Goal: Check status

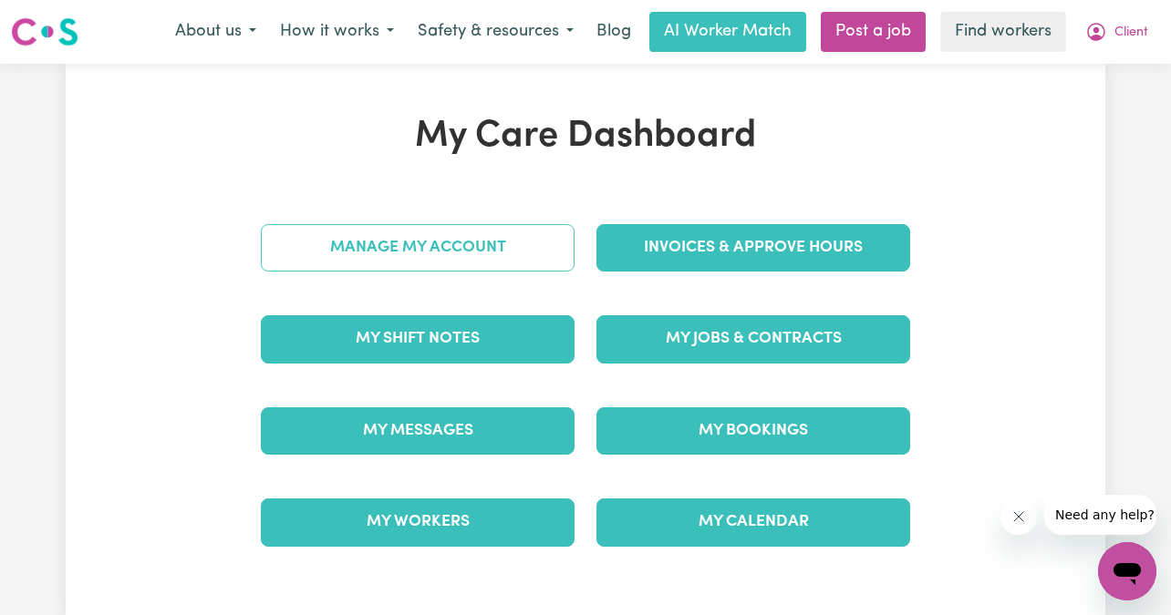
click at [389, 244] on link "Manage My Account" at bounding box center [418, 247] width 314 height 47
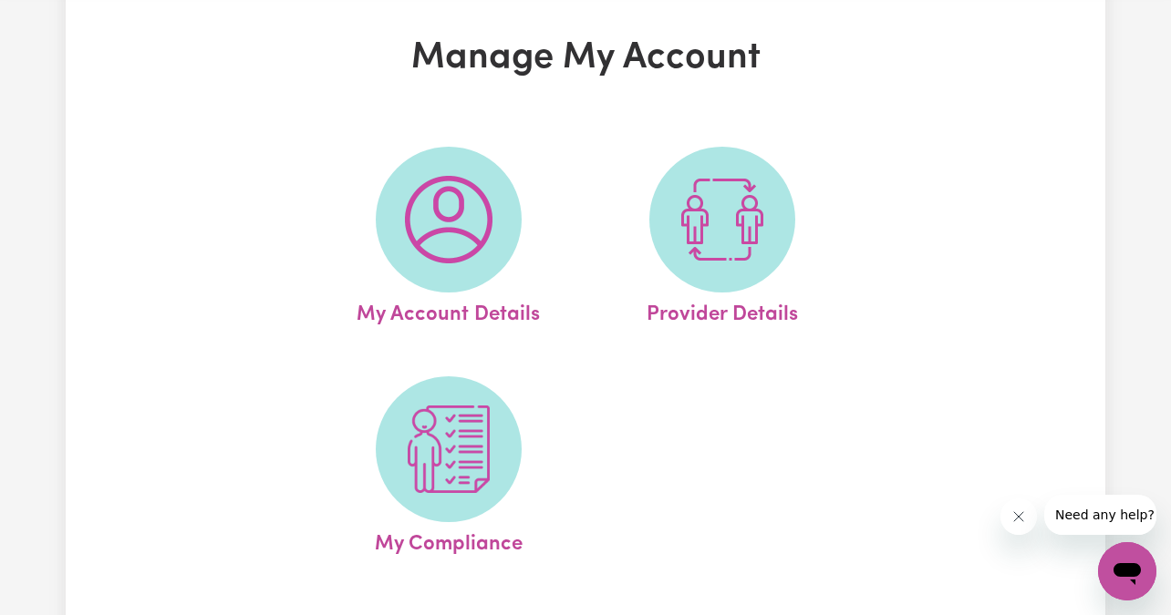
scroll to position [99, 0]
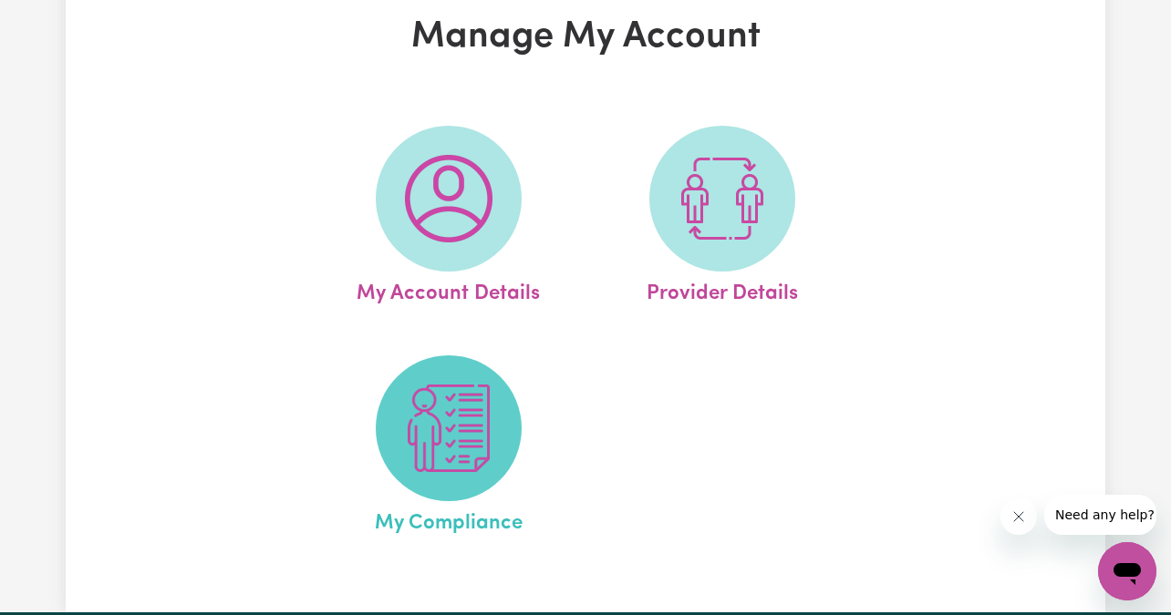
click at [466, 445] on img at bounding box center [449, 429] width 88 height 88
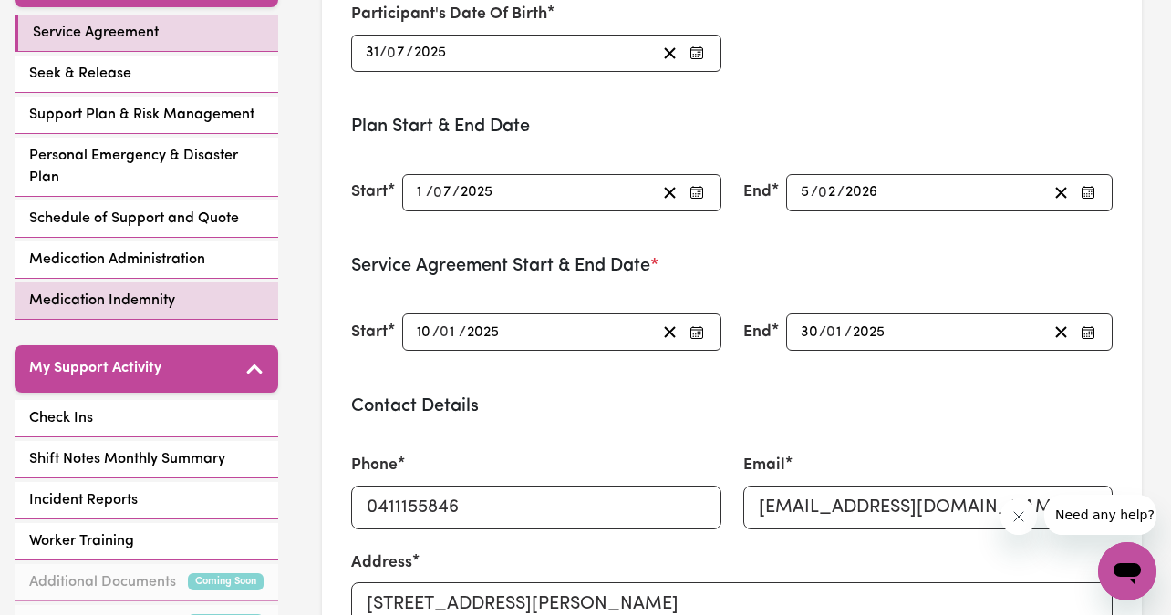
scroll to position [464, 0]
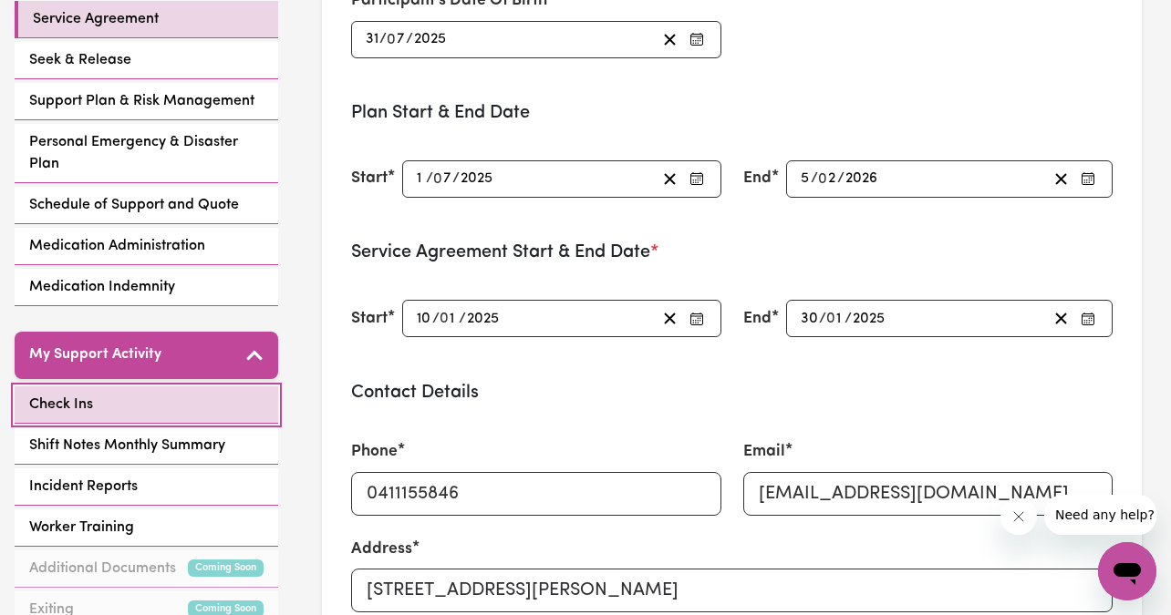
click at [60, 402] on span "Check Ins" at bounding box center [61, 405] width 64 height 22
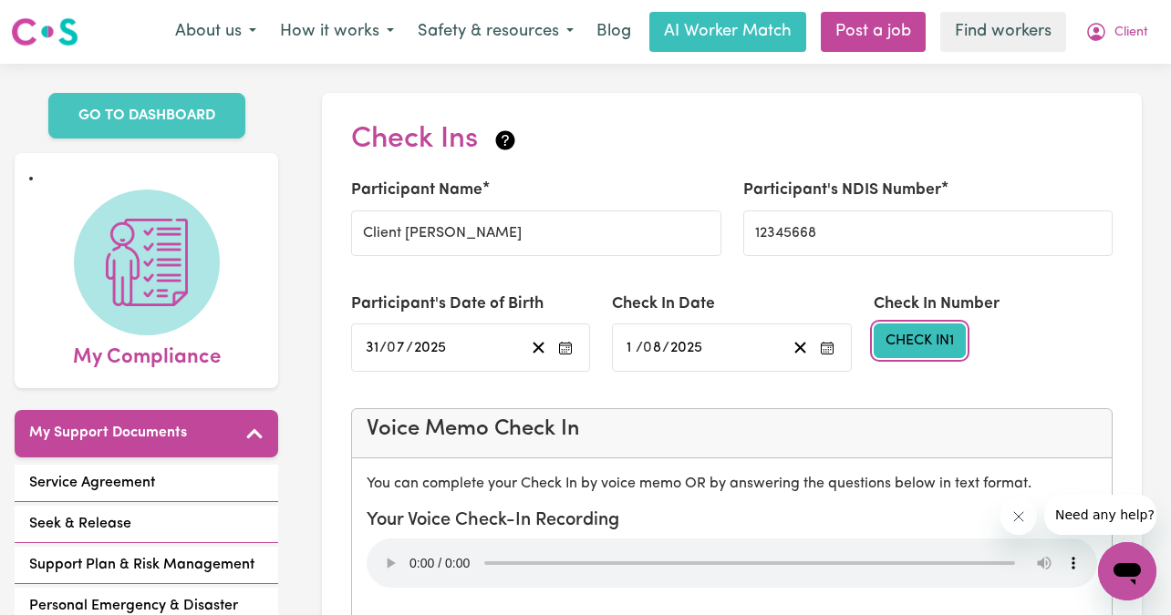
click at [932, 344] on button "Check In 1" at bounding box center [919, 341] width 92 height 35
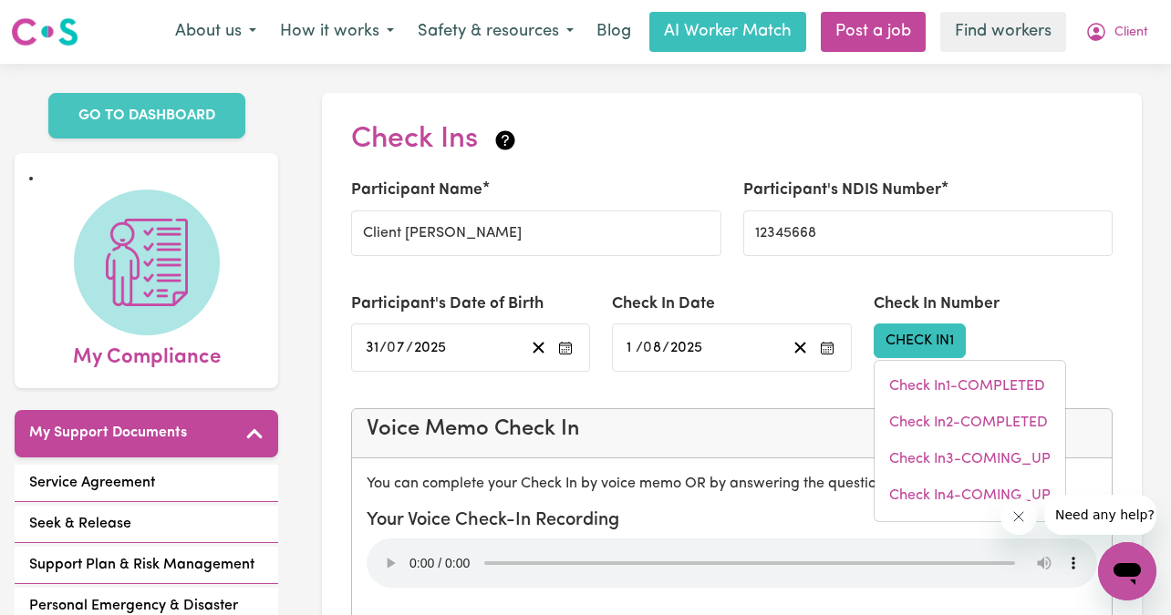
click at [1046, 326] on div "Check In 1 Check In 1 - COMPLETED Check In 2 - COMPLETED Check In 3 - COMING_UP…" at bounding box center [992, 341] width 239 height 35
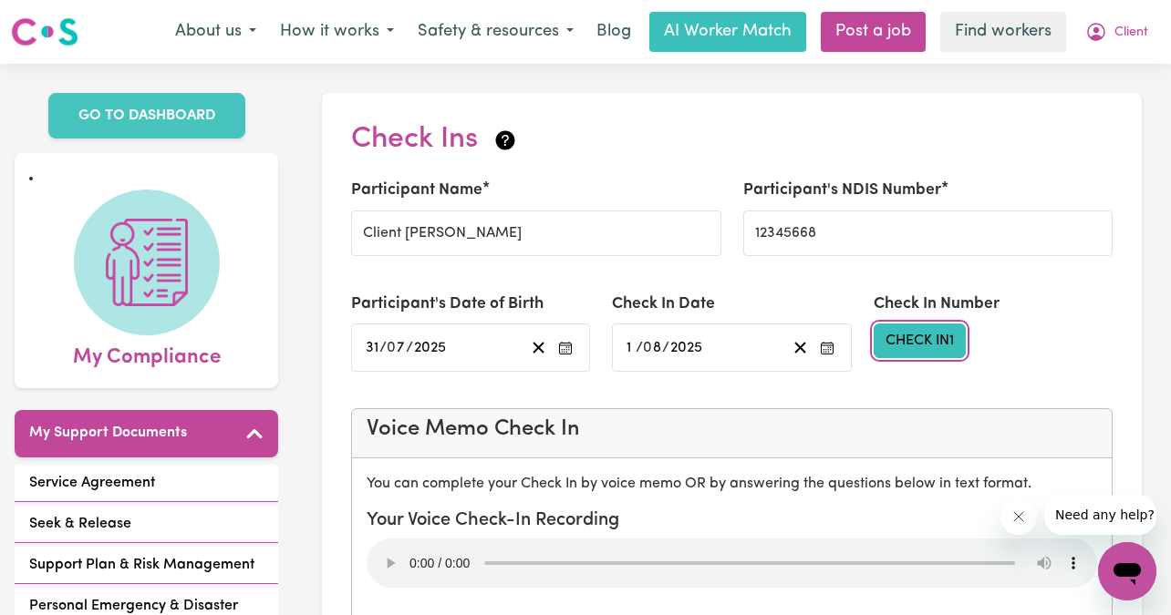
click at [913, 346] on button "Check In 1" at bounding box center [919, 341] width 92 height 35
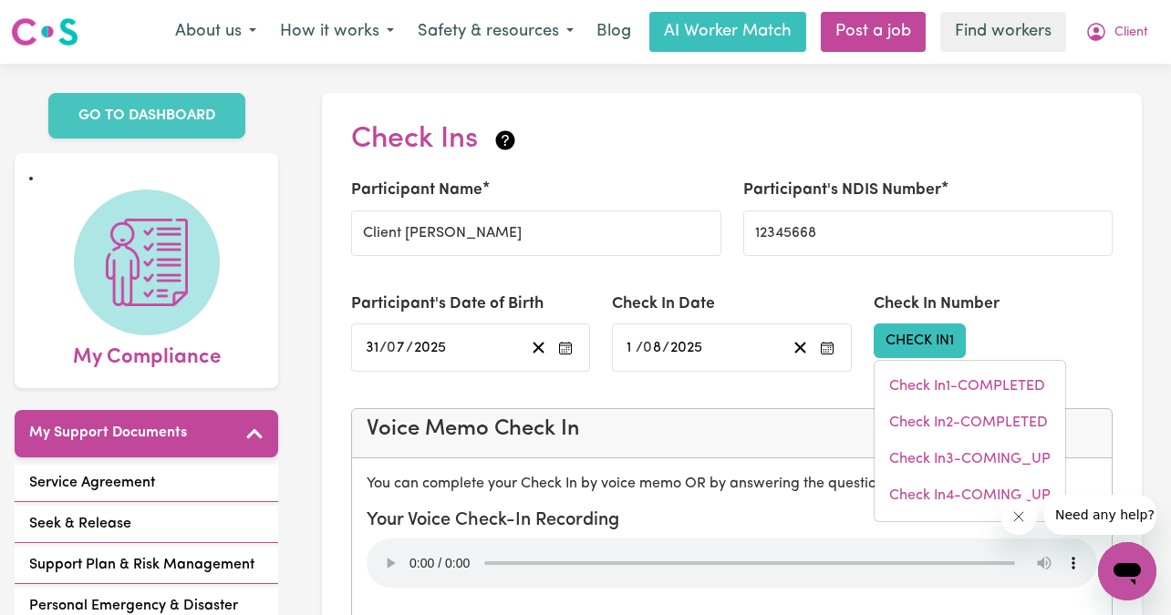
click at [1084, 332] on div "Check In 1 Check In 1 - COMPLETED Check In 2 - COMPLETED Check In 3 - COMING_UP…" at bounding box center [992, 341] width 239 height 35
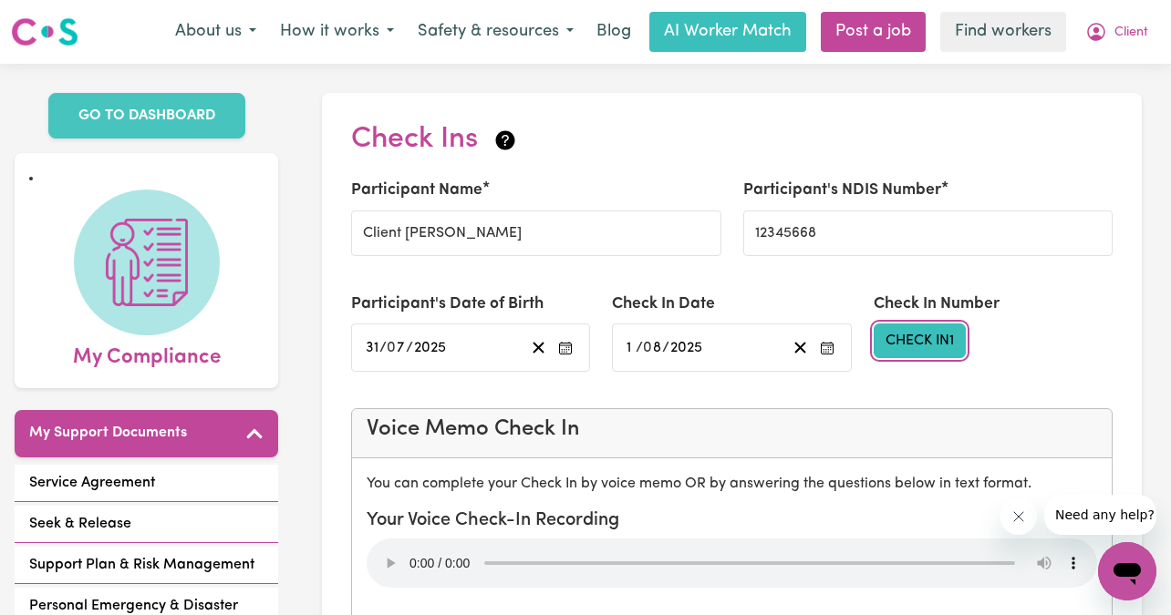
click at [906, 331] on button "Check In 1" at bounding box center [919, 341] width 92 height 35
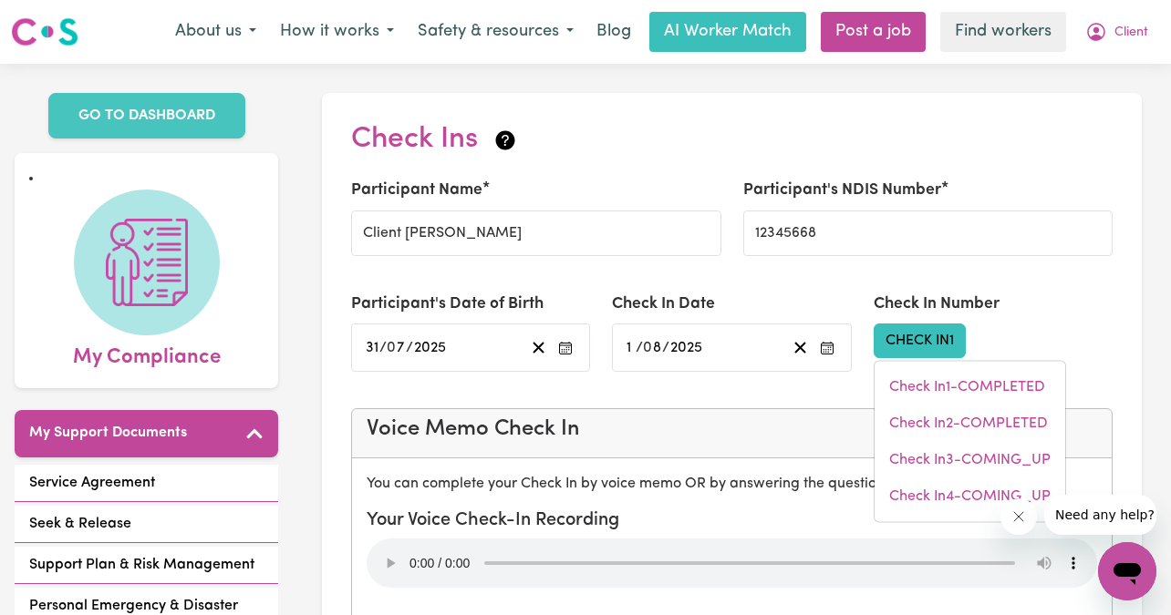
click at [1043, 330] on div "Check In 1 Check In 1 - COMPLETED Check In 2 - COMPLETED Check In 3 - COMING_UP…" at bounding box center [992, 341] width 239 height 35
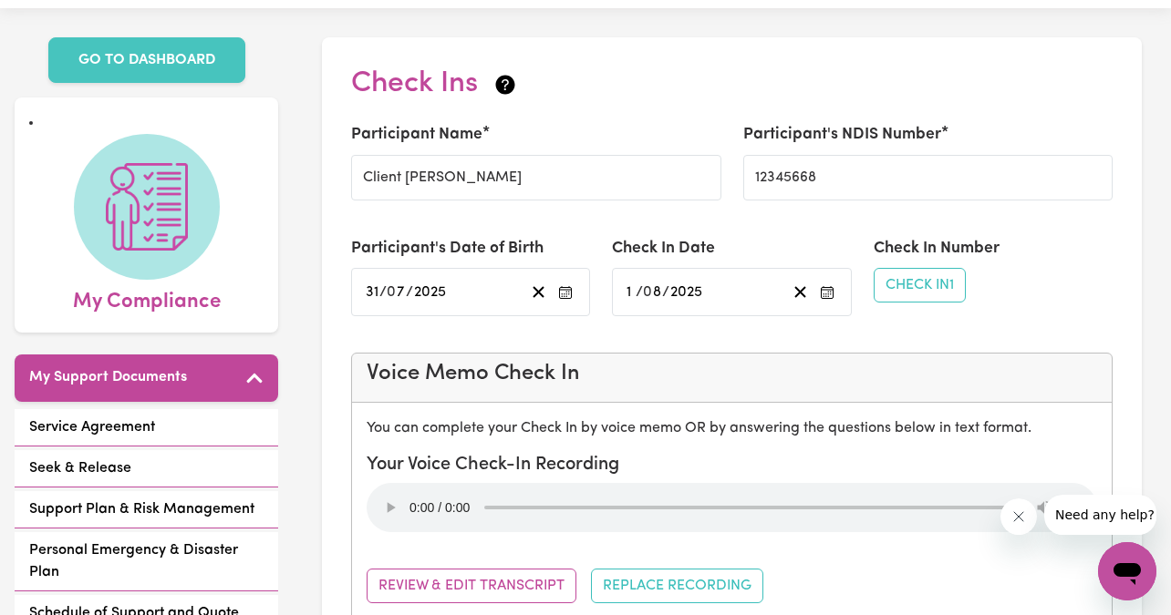
scroll to position [57, 0]
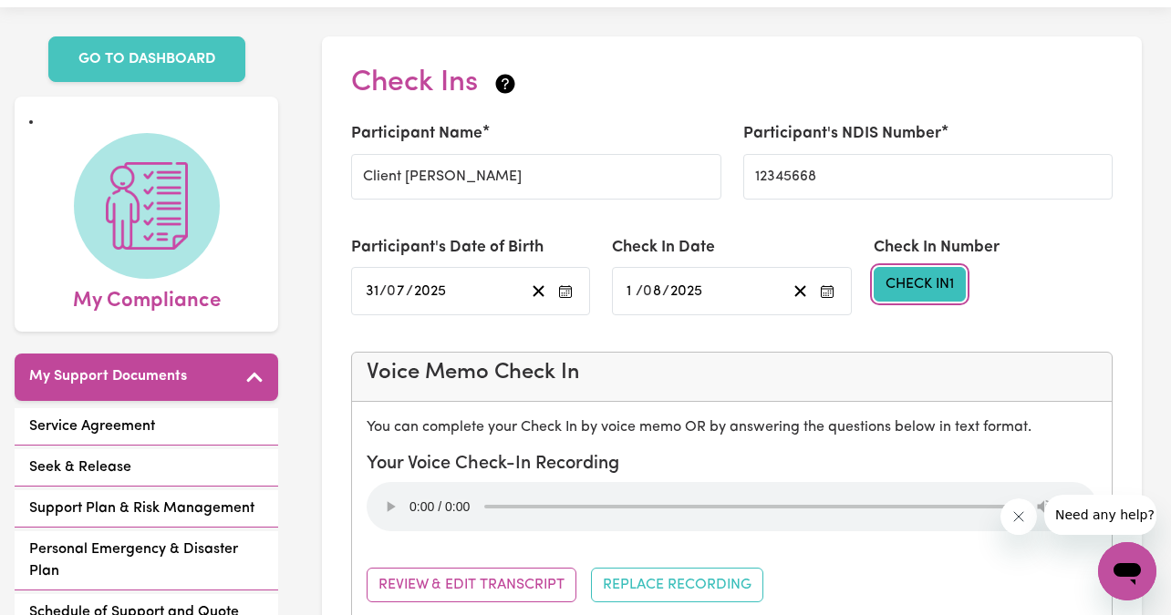
click at [936, 276] on button "Check In 1" at bounding box center [919, 284] width 92 height 35
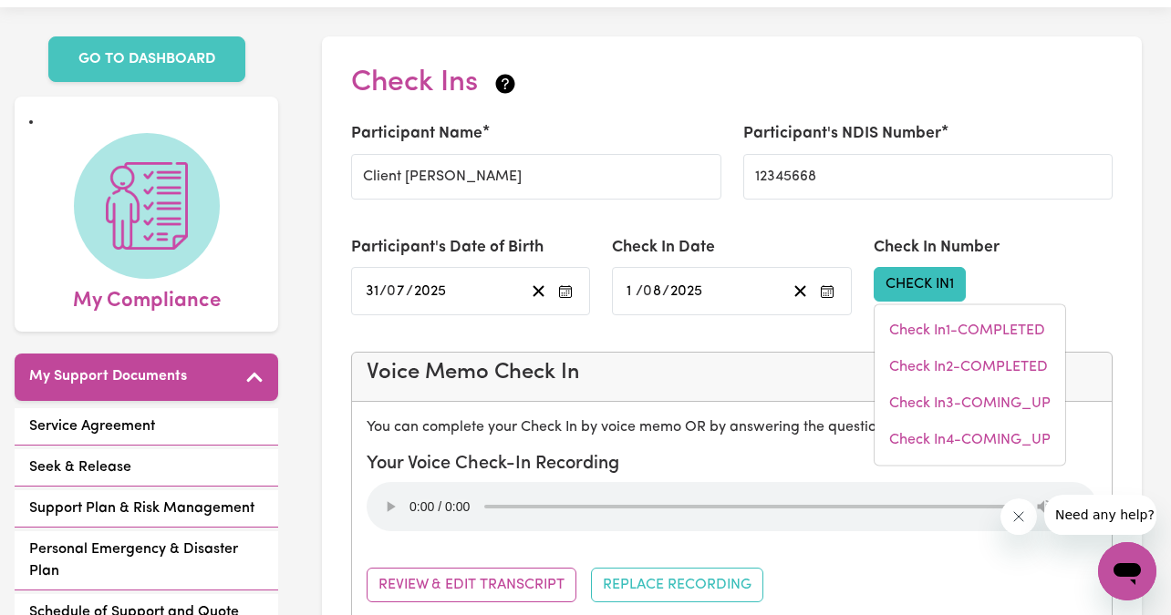
click at [1052, 277] on div "Check In 1 Check In 1 - COMPLETED Check In 2 - COMPLETED Check In 3 - COMING_UP…" at bounding box center [992, 284] width 239 height 35
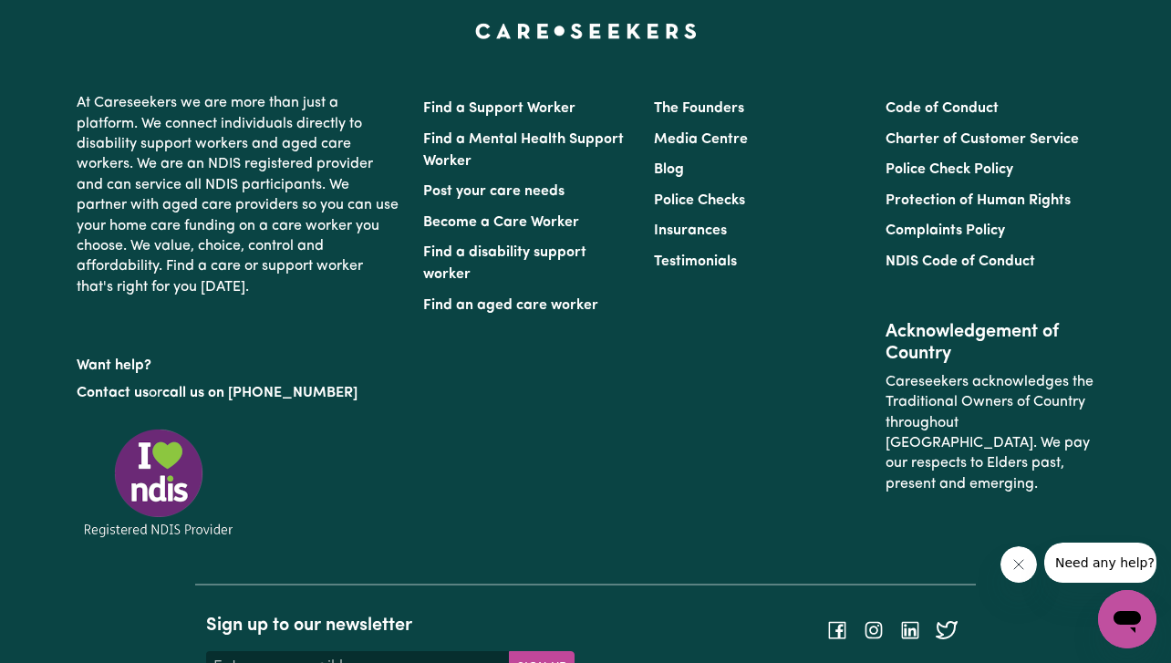
scroll to position [1278, 0]
